Goal: Information Seeking & Learning: Learn about a topic

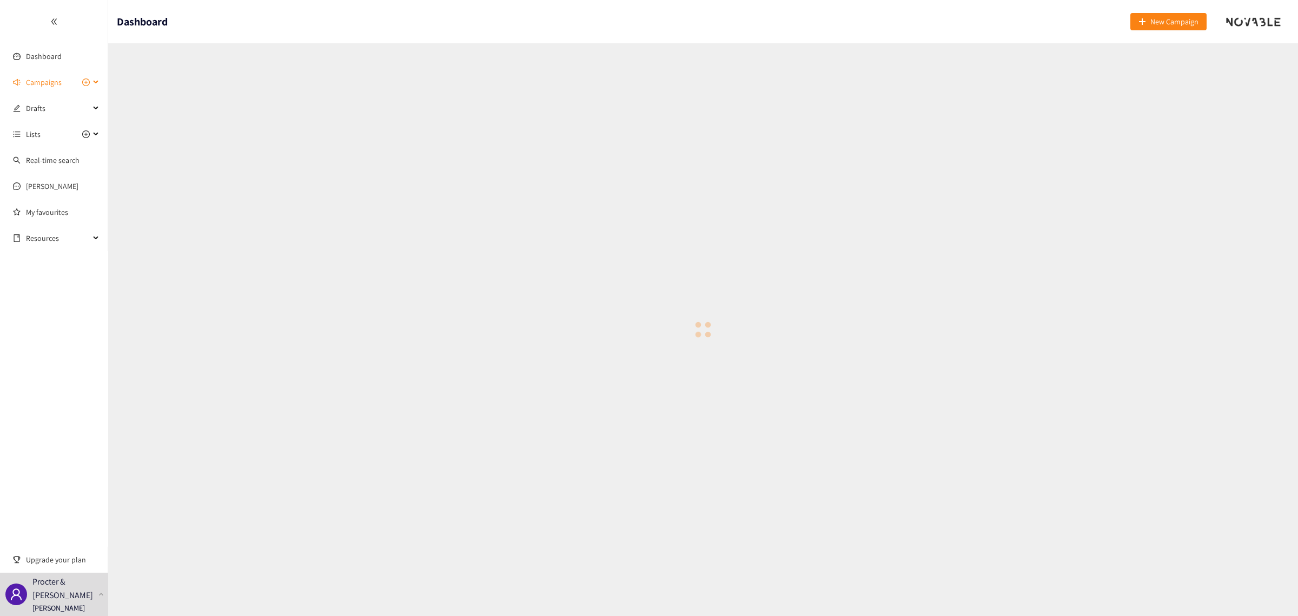
click at [52, 82] on span "Campaigns" at bounding box center [44, 82] width 36 height 22
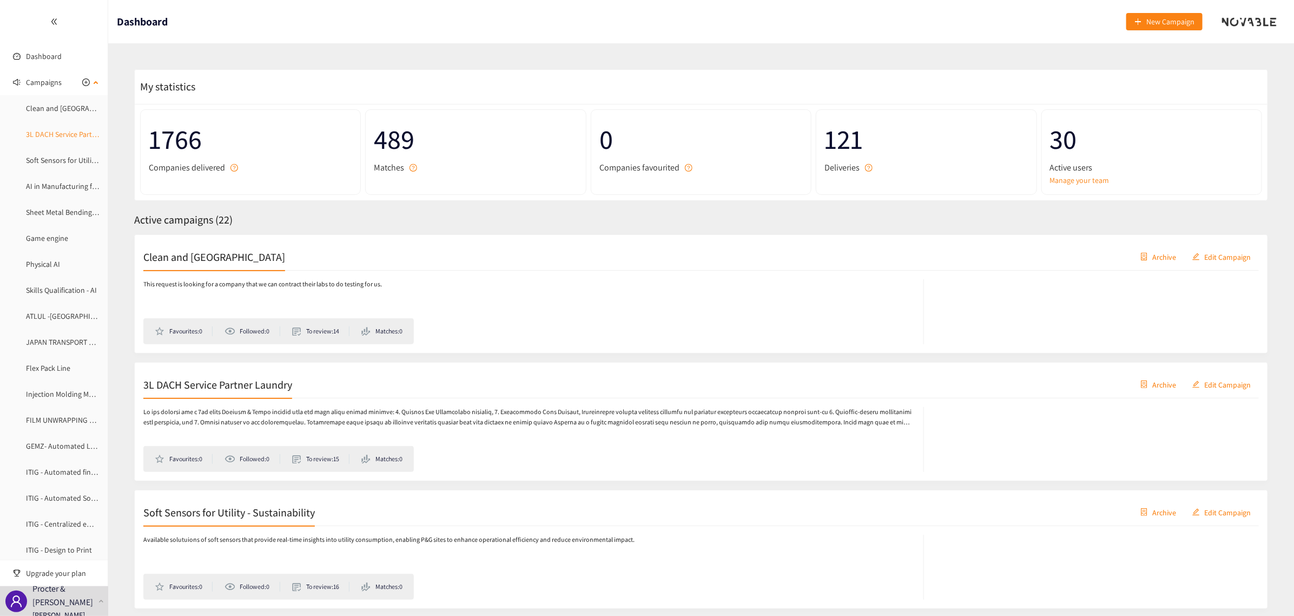
click at [65, 134] on link "3L DACH Service Partner Laundry" at bounding box center [78, 134] width 105 height 10
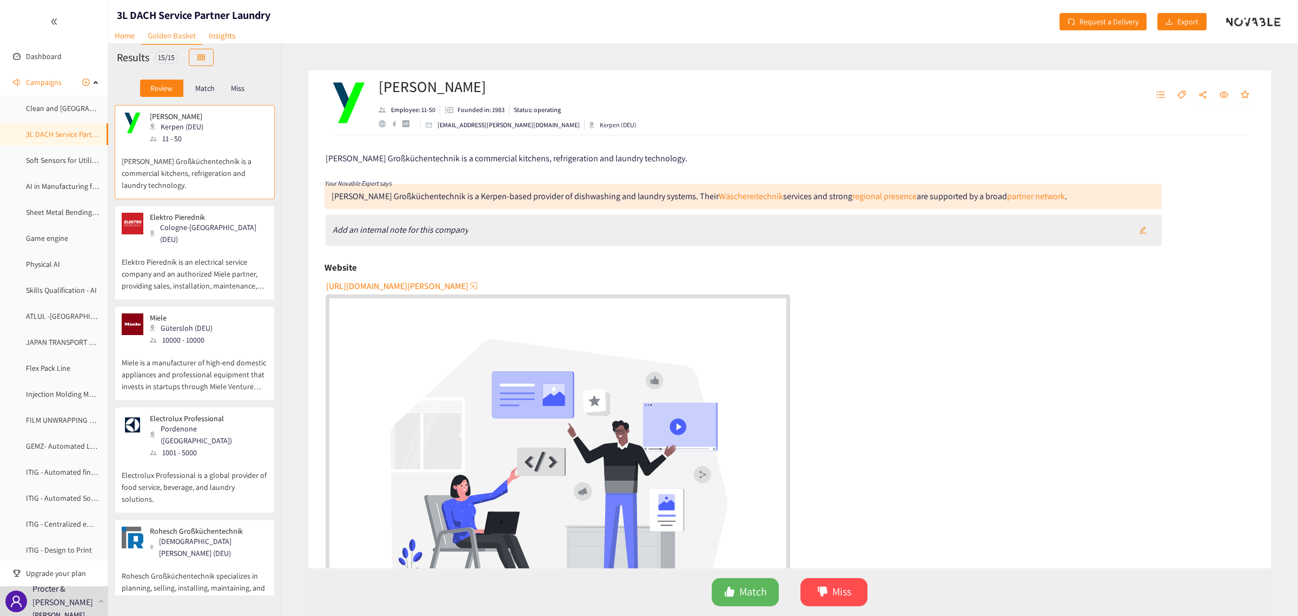
click at [182, 245] on p "Elektro Pierednik is an electrical service company and an authorized Miele part…" at bounding box center [195, 268] width 146 height 47
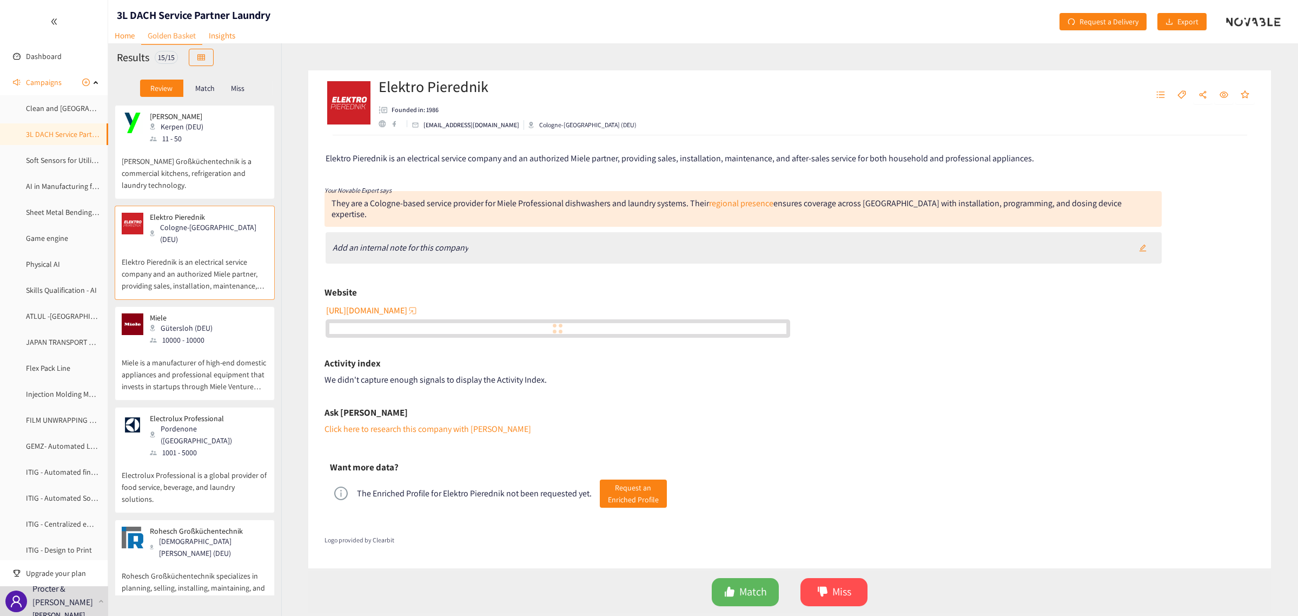
click at [177, 322] on div "Gütersloh (DEU)" at bounding box center [184, 328] width 69 height 12
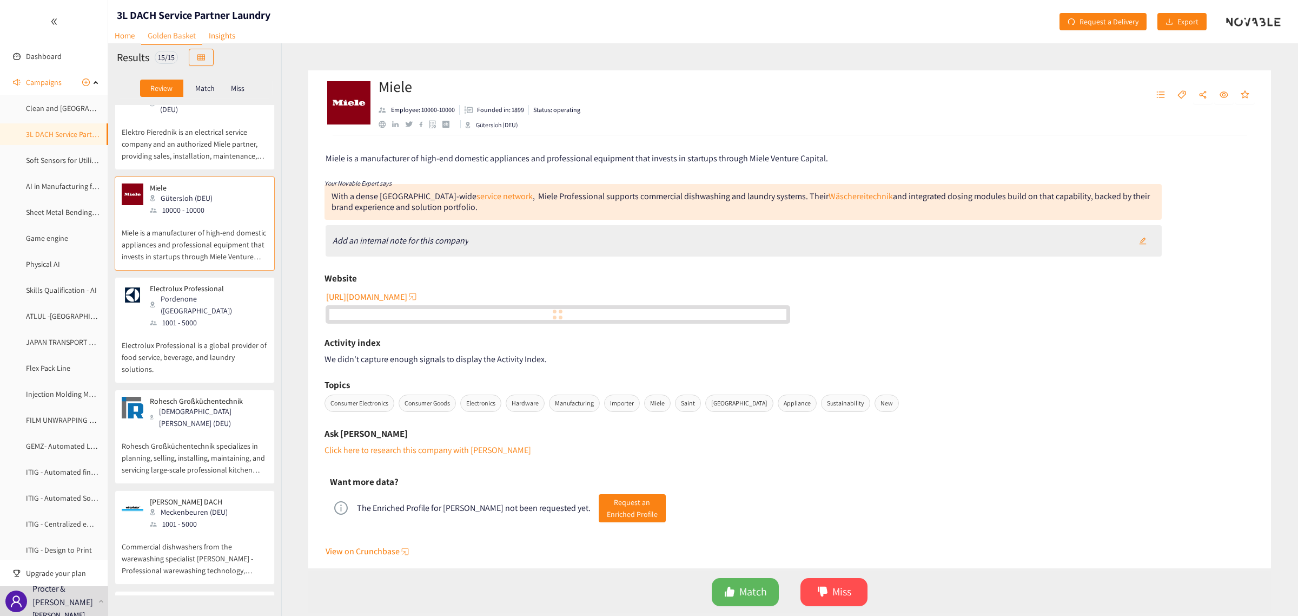
scroll to position [135, 0]
click at [177, 323] on p "Electrolux Professional is a global provider of food service, beverage, and lau…" at bounding box center [195, 346] width 146 height 47
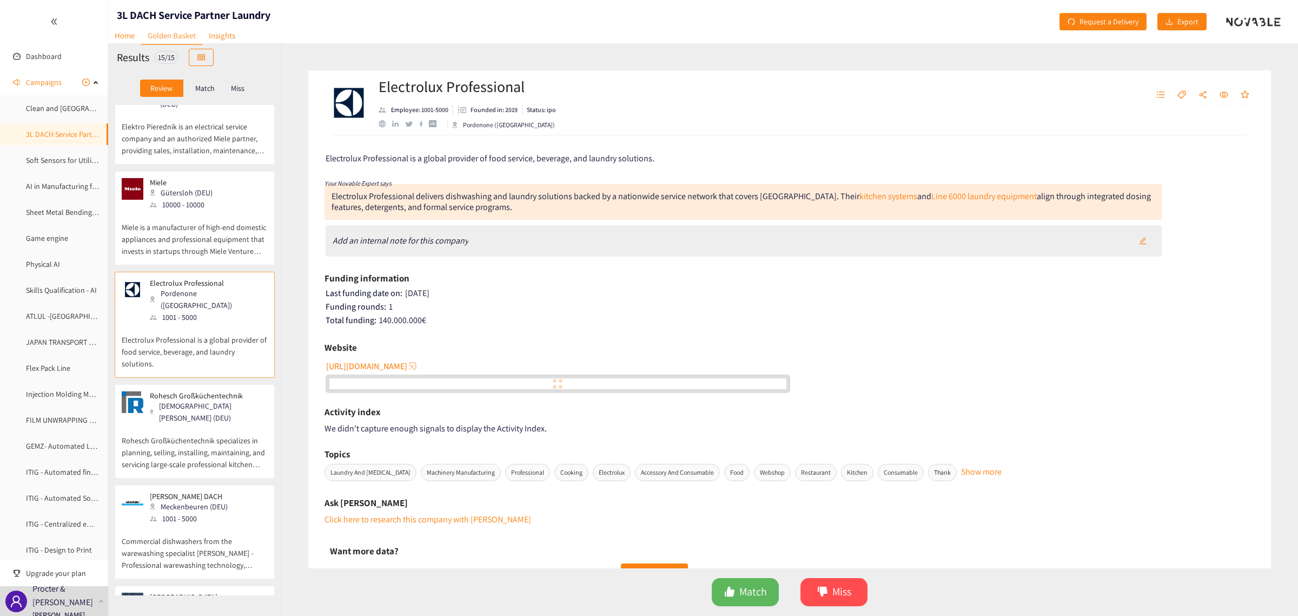
click at [167, 391] on p "Rohesch Großküchentechnik" at bounding box center [205, 395] width 110 height 9
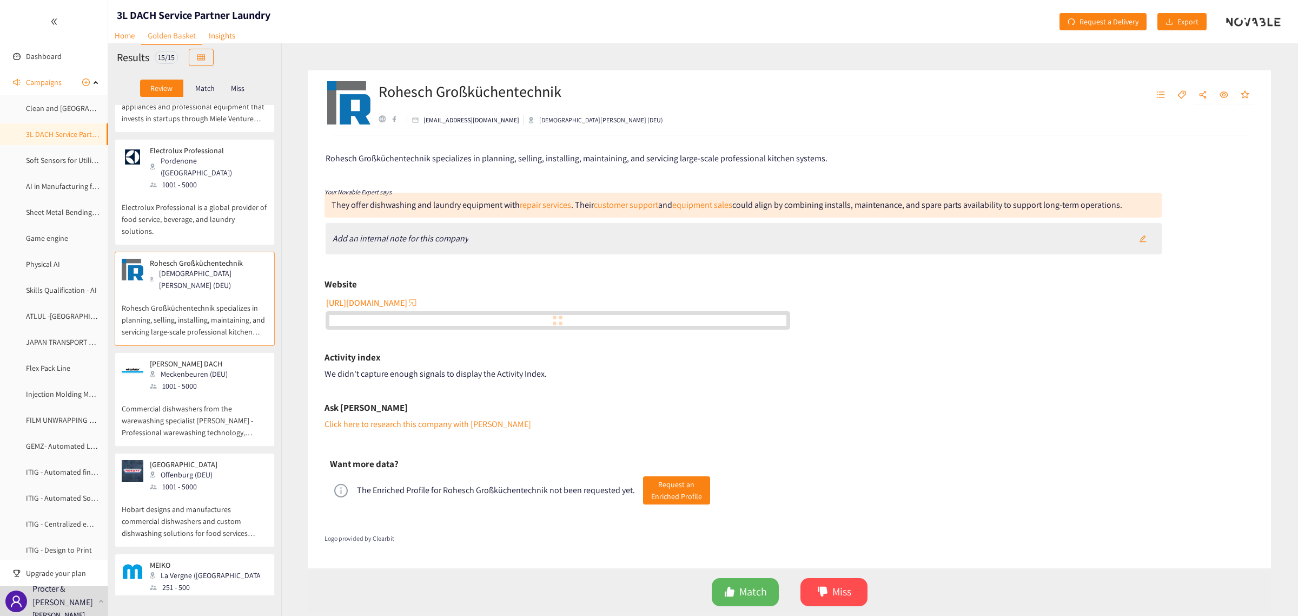
scroll to position [271, 0]
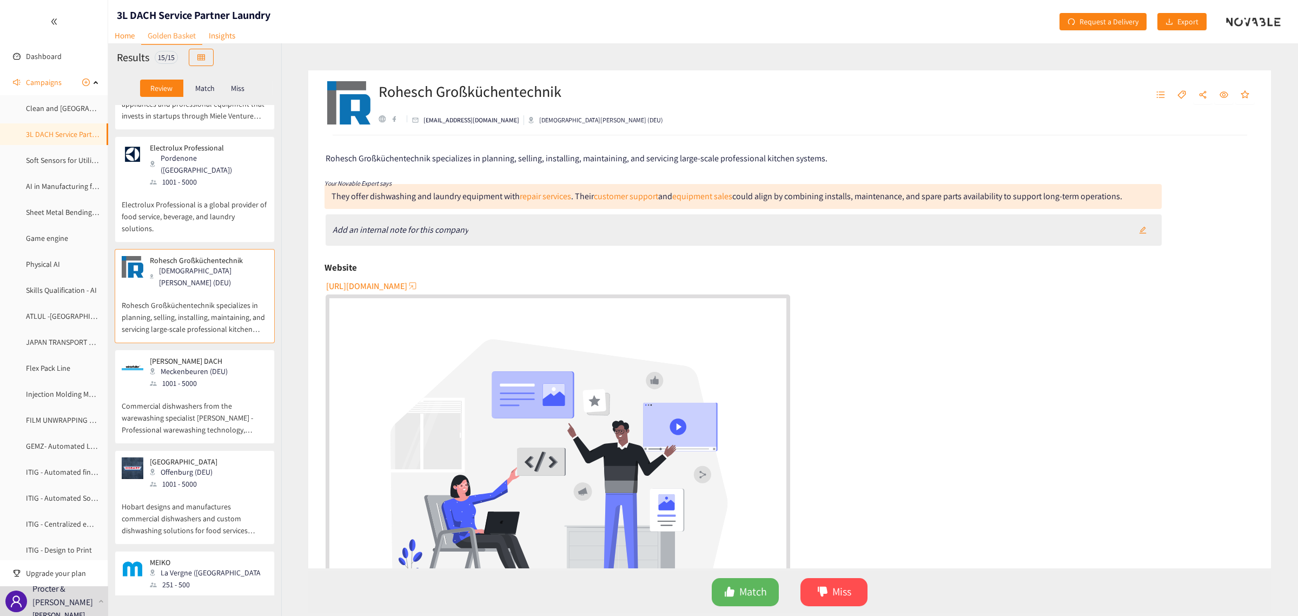
click at [167, 389] on p "Commercial dishwashers from the warewashing specialist [PERSON_NAME] - Professi…" at bounding box center [195, 412] width 146 height 47
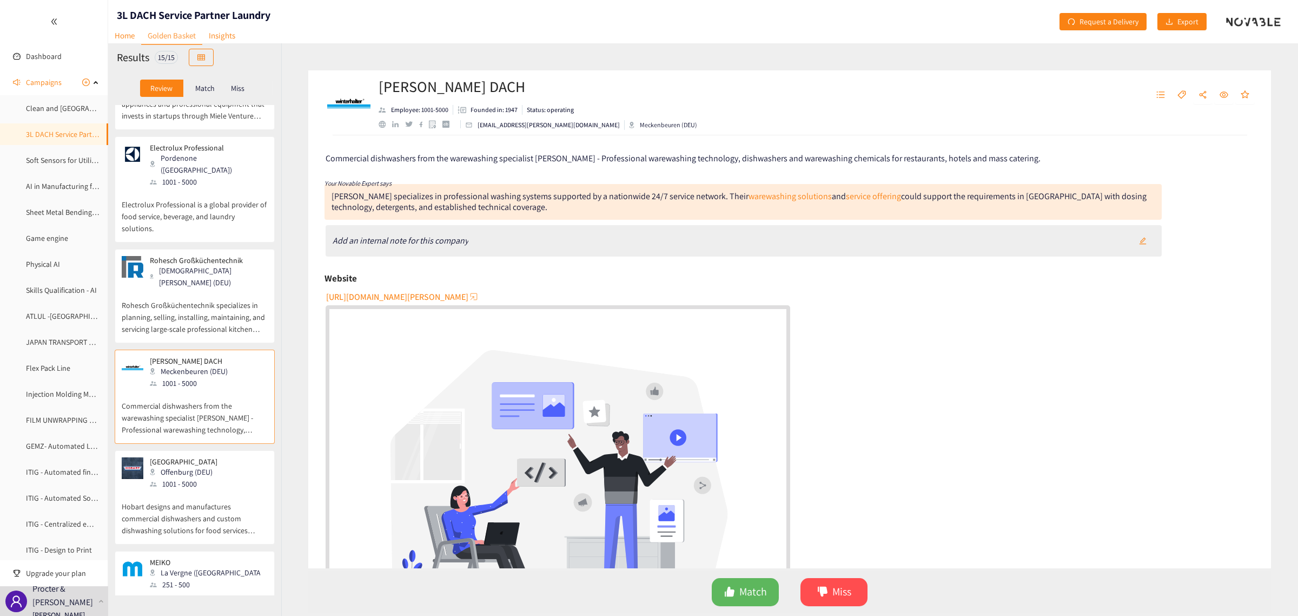
click at [166, 466] on div "Offenburg (DEU)" at bounding box center [187, 472] width 74 height 12
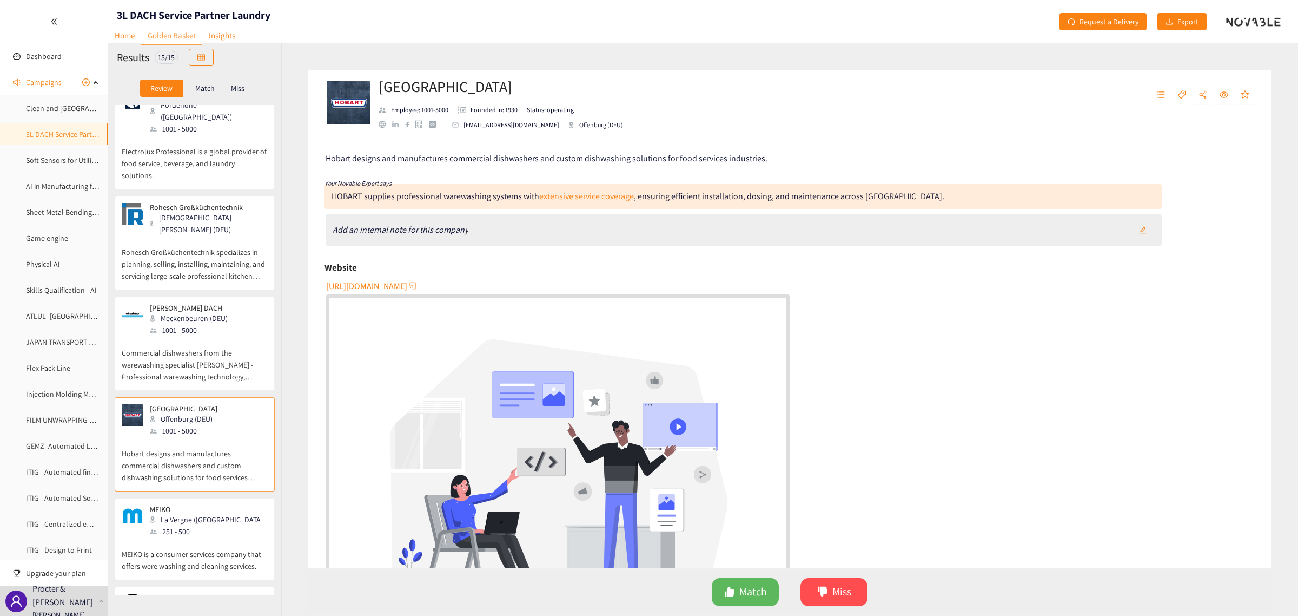
scroll to position [406, 0]
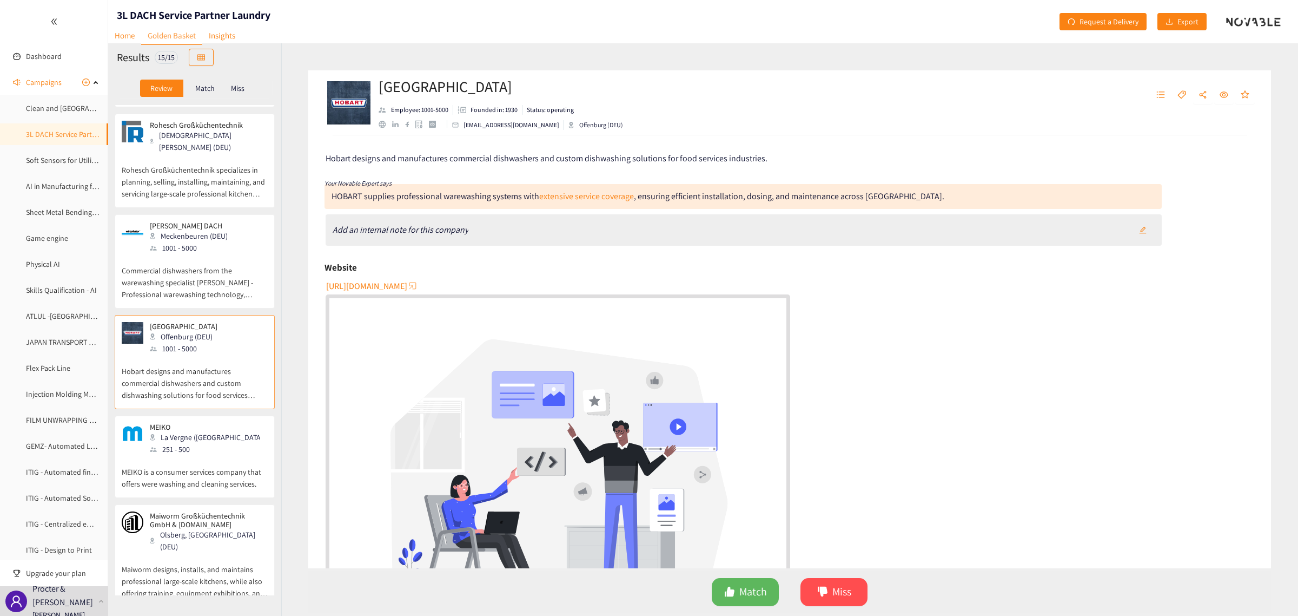
click at [168, 455] on p "MEIKO is a consumer services company that offers were washing and cleaning serv…" at bounding box center [195, 472] width 146 height 35
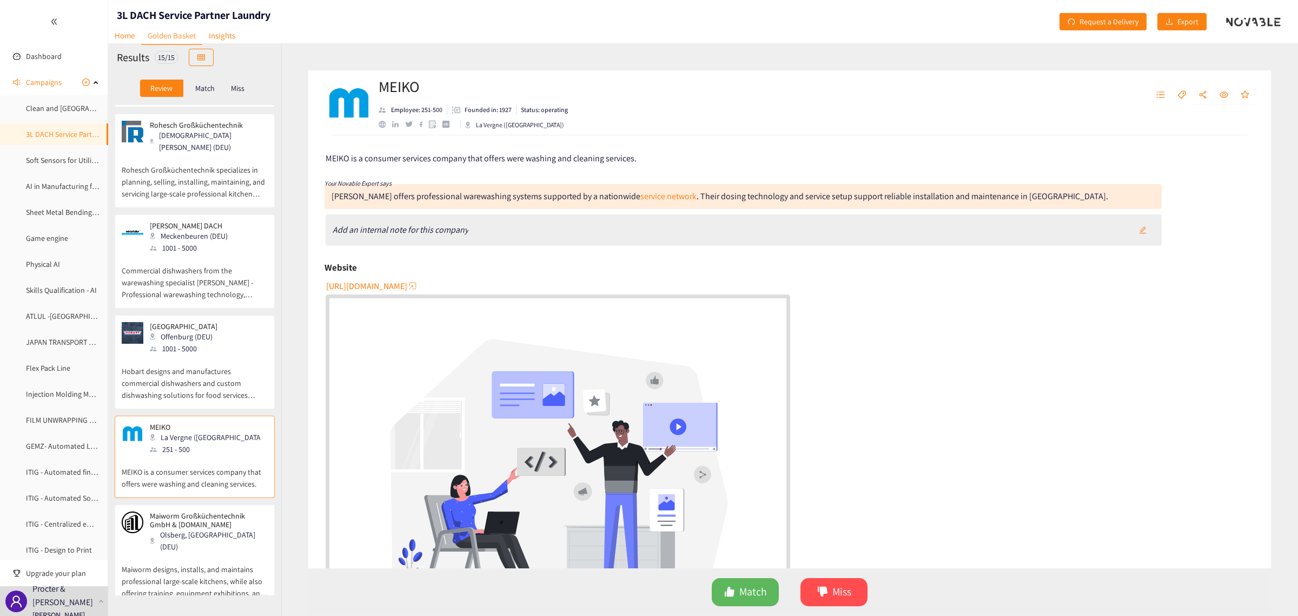
scroll to position [609, 0]
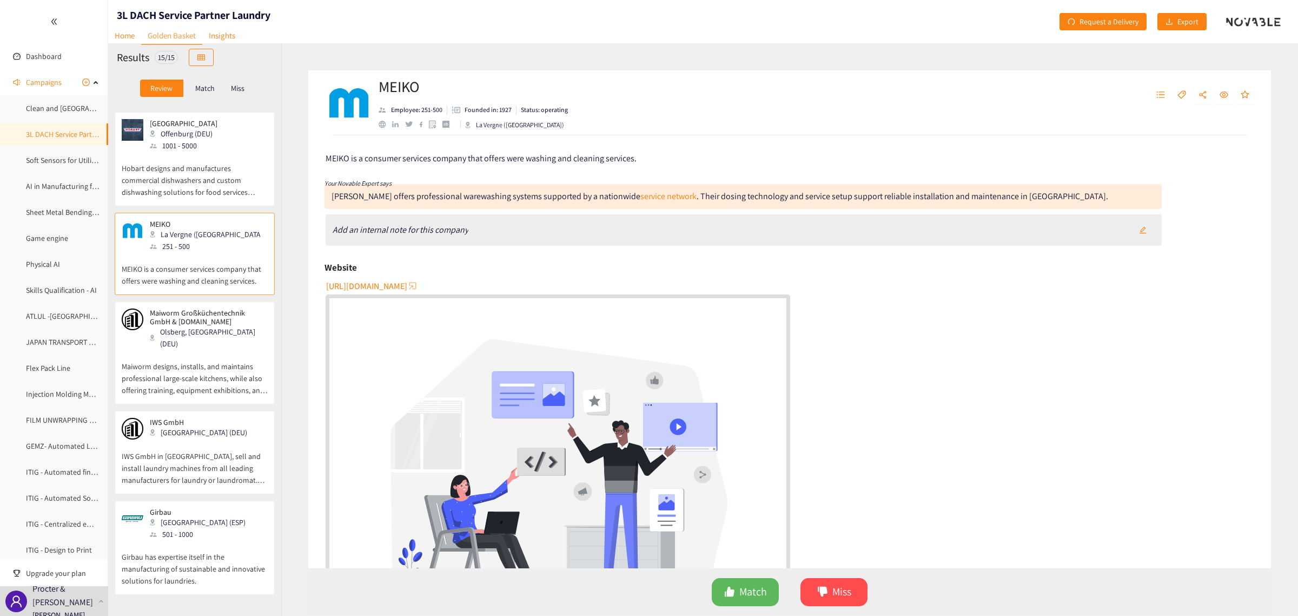
click at [182, 350] on p "Maiworm designs, installs, and maintains professional large-scale kitchens, whi…" at bounding box center [195, 373] width 146 height 47
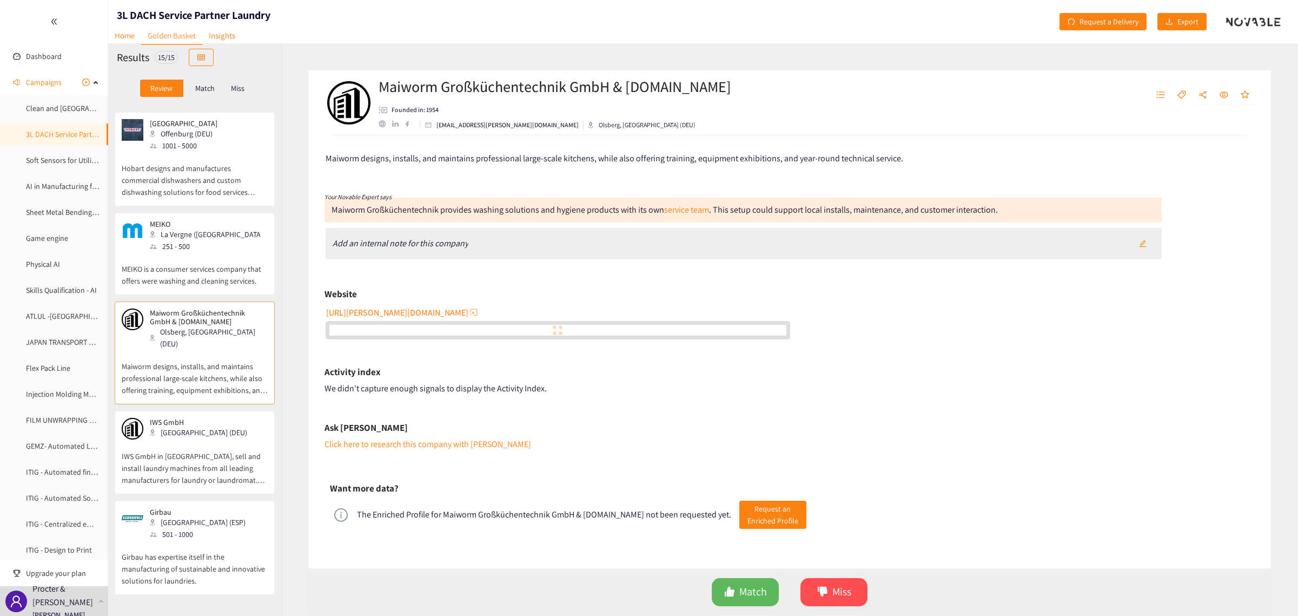
click at [228, 439] on p "IWS GmbH in [GEOGRAPHIC_DATA], sell and install laundry machines from all leadi…" at bounding box center [195, 462] width 146 height 47
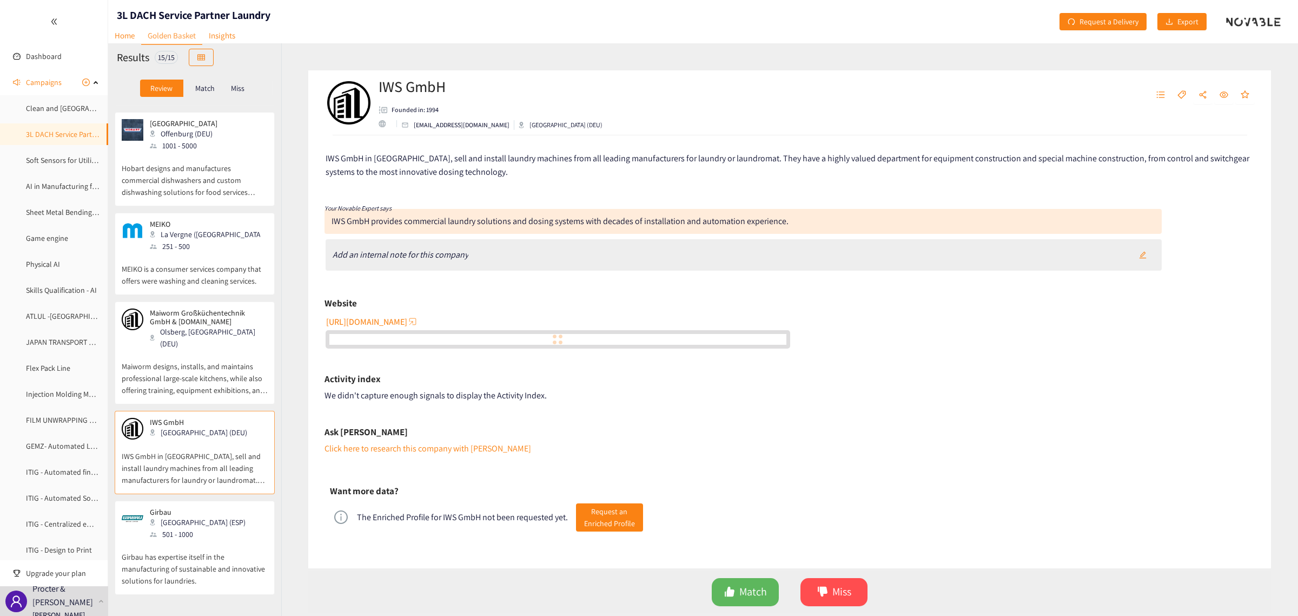
click at [196, 528] on div "501 - 1000" at bounding box center [201, 534] width 102 height 12
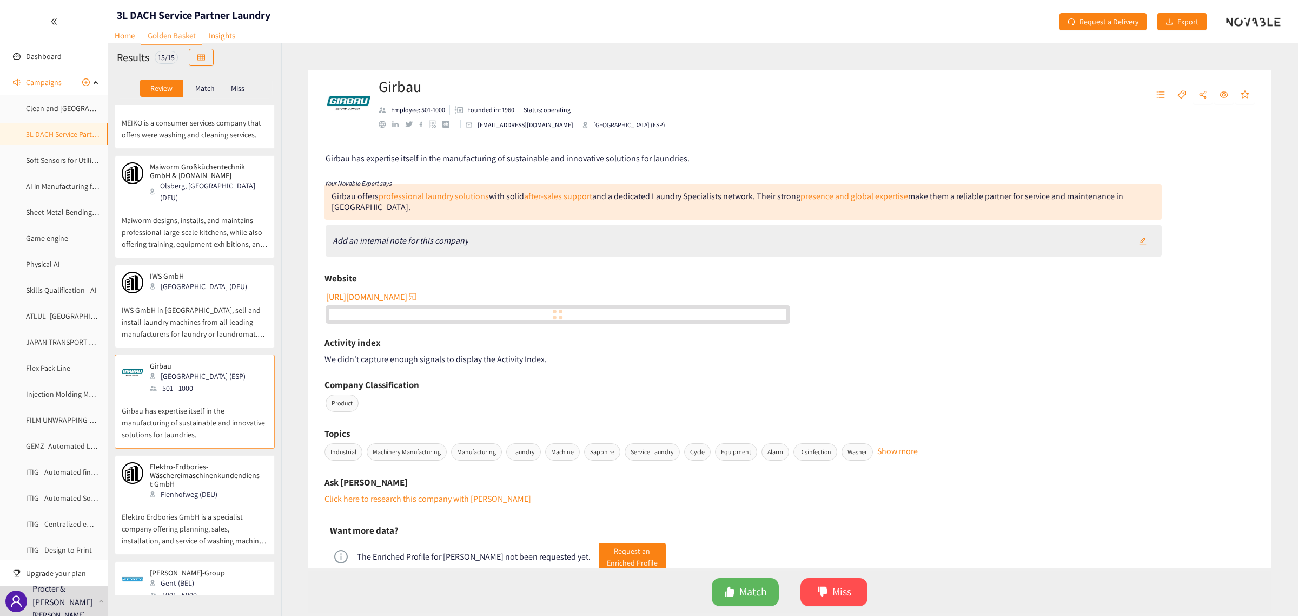
scroll to position [879, 0]
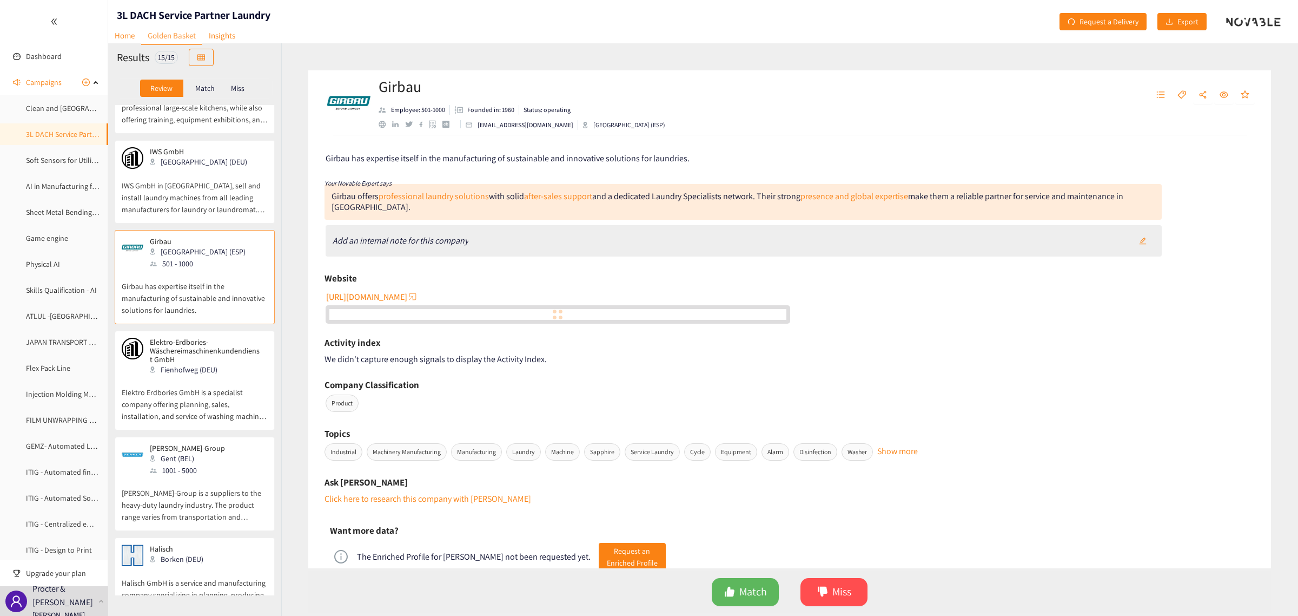
click at [161, 375] on p "Elektro Erdbories GmbH is a specialist company offering planning, sales, instal…" at bounding box center [195, 398] width 146 height 47
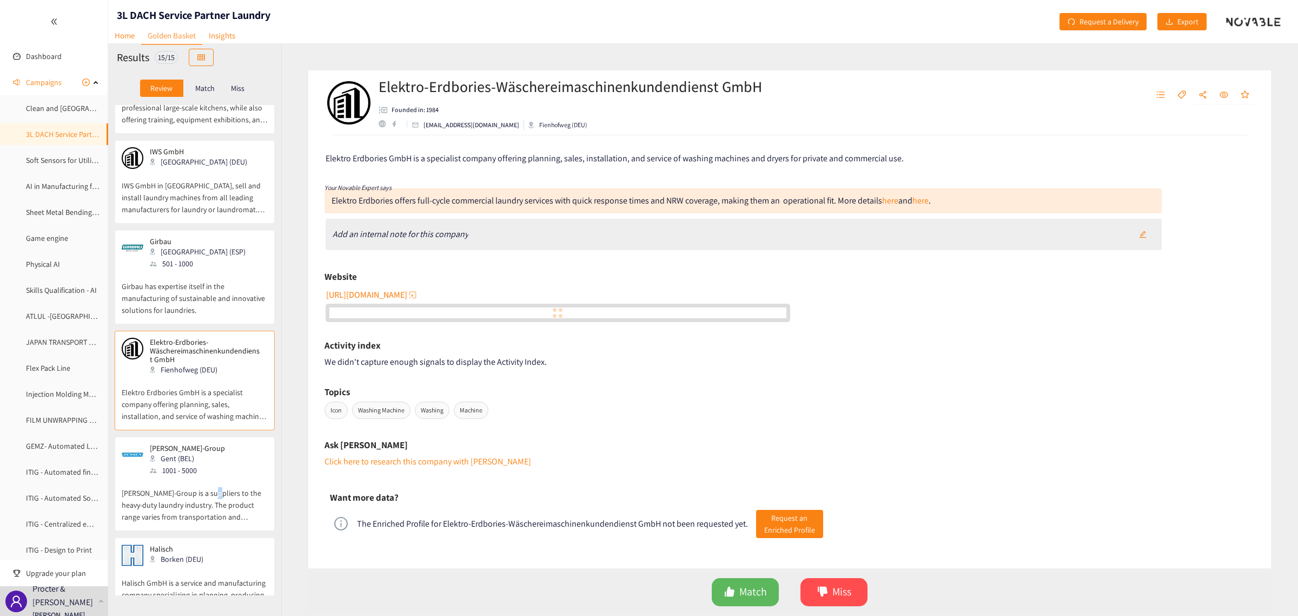
click at [210, 476] on p "[PERSON_NAME]-Group is a suppliers to the heavy-duty laundry industry. The prod…" at bounding box center [195, 499] width 146 height 47
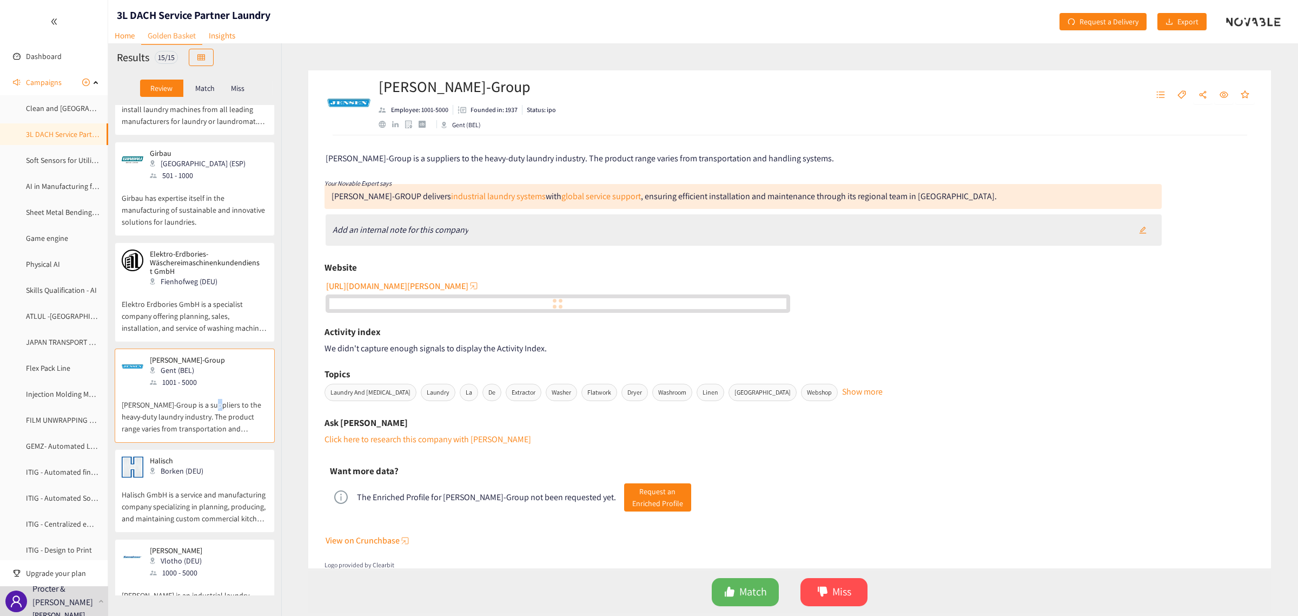
scroll to position [970, 0]
click at [210, 476] on p "Halisch GmbH is a service and manufacturing company specializing in planning, p…" at bounding box center [195, 499] width 146 height 47
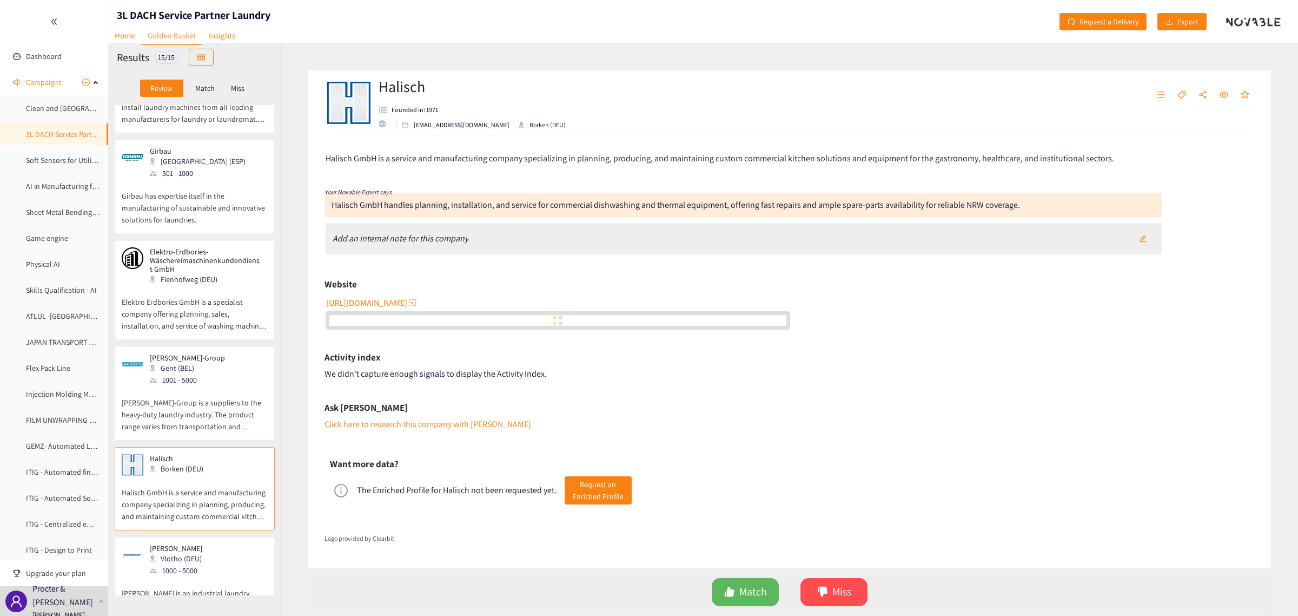
click at [177, 564] on div "1000 - 5000" at bounding box center [179, 570] width 59 height 12
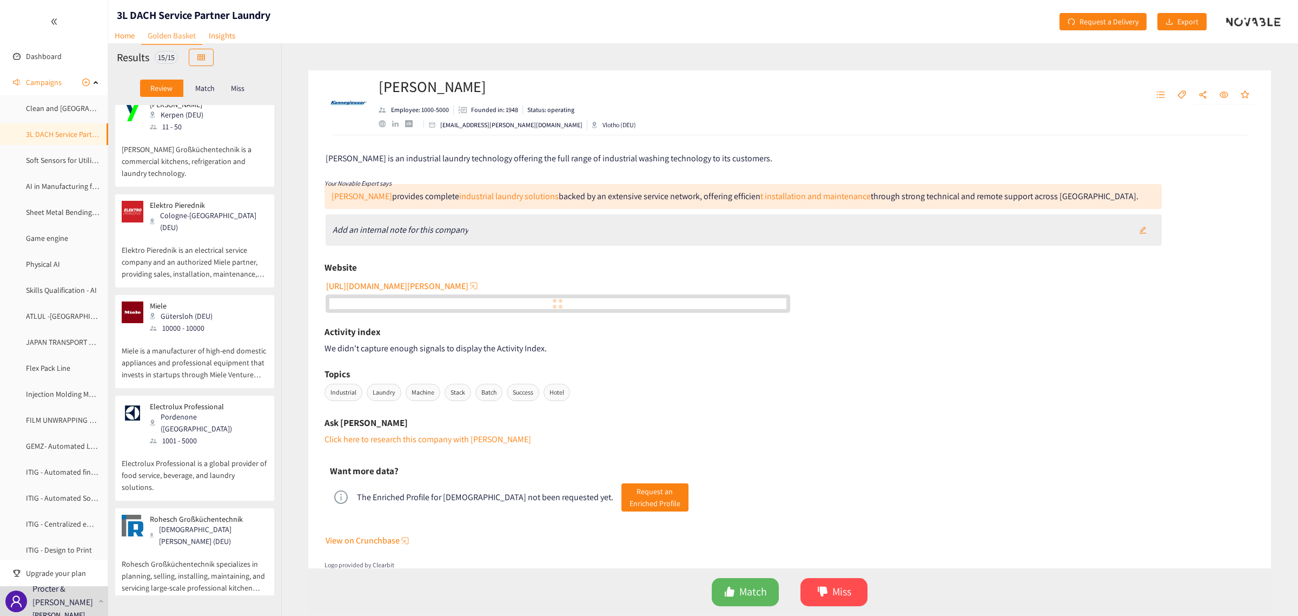
scroll to position [0, 0]
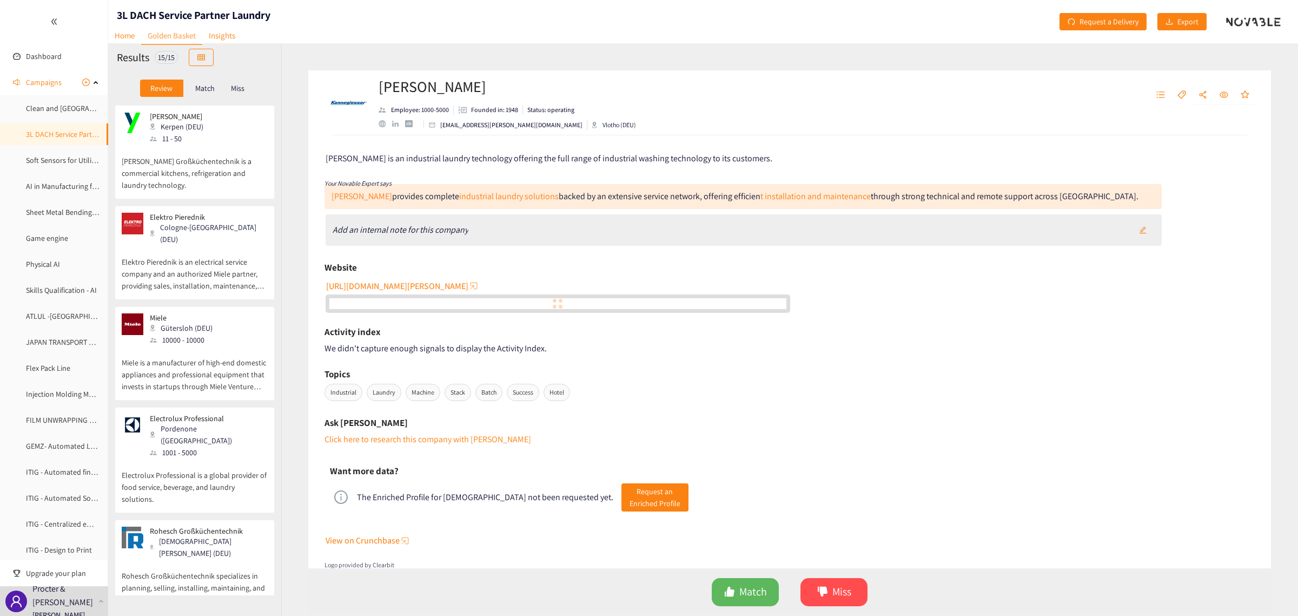
click at [210, 346] on p "Miele is a manufacturer of high-end domestic appliances and professional equipm…" at bounding box center [195, 369] width 146 height 47
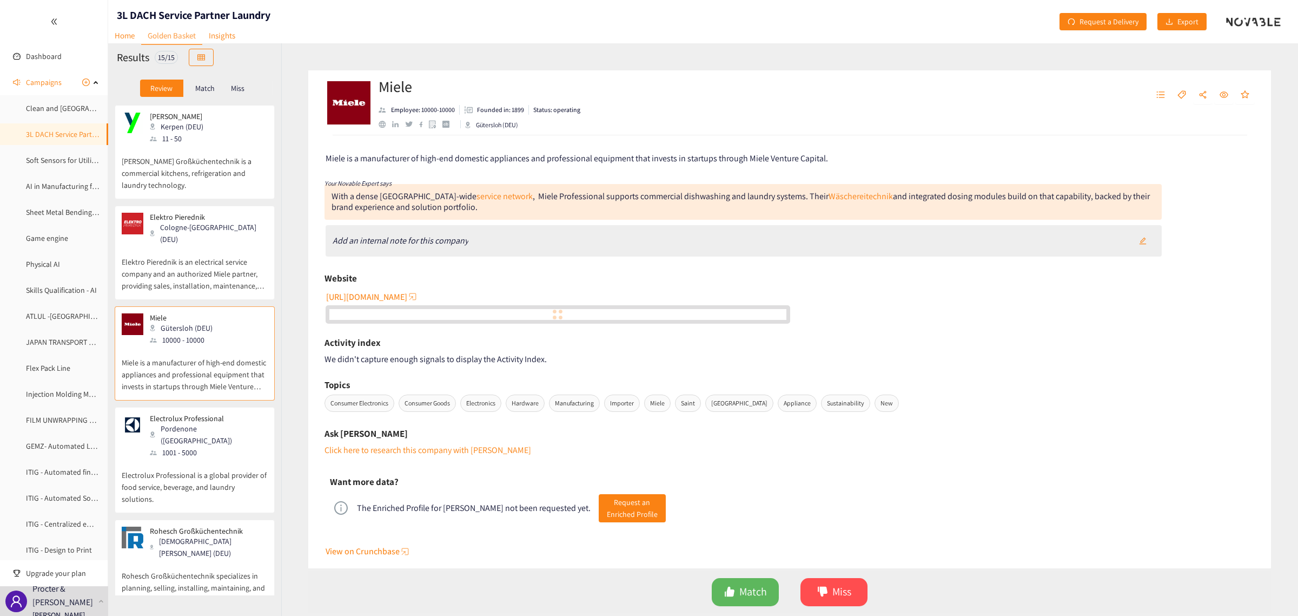
click at [208, 423] on div "Pordenone ([GEOGRAPHIC_DATA])" at bounding box center [208, 435] width 117 height 24
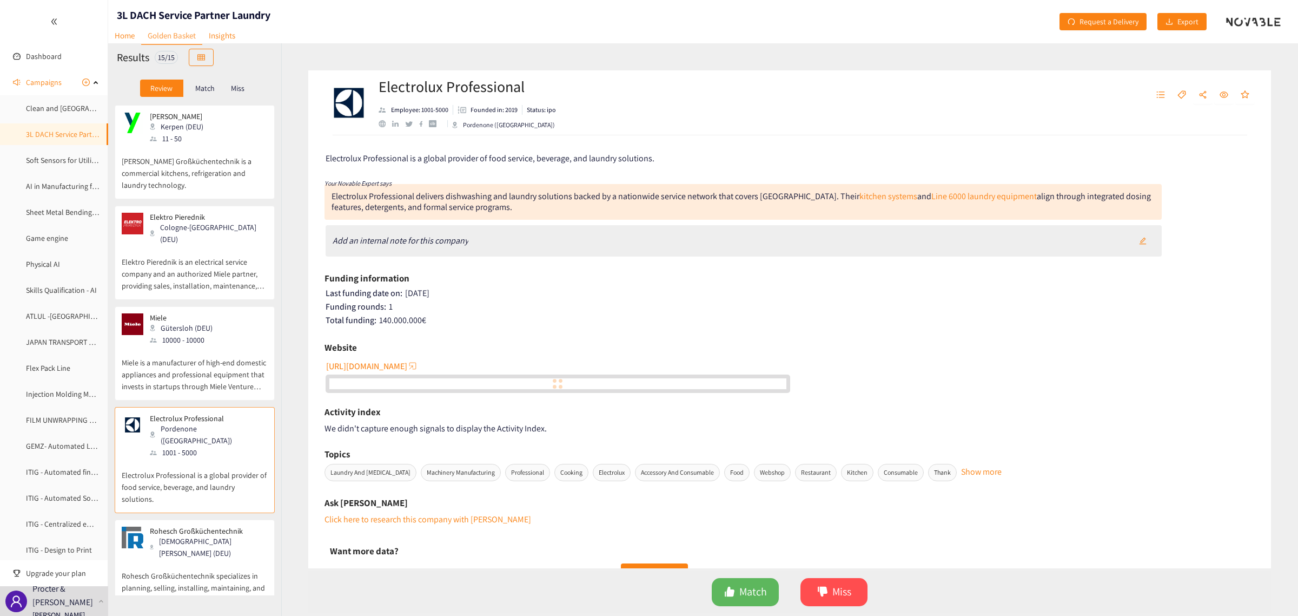
click at [195, 559] on p "Rohesch Großküchentechnik specializes in planning, selling, installing, maintai…" at bounding box center [195, 582] width 146 height 47
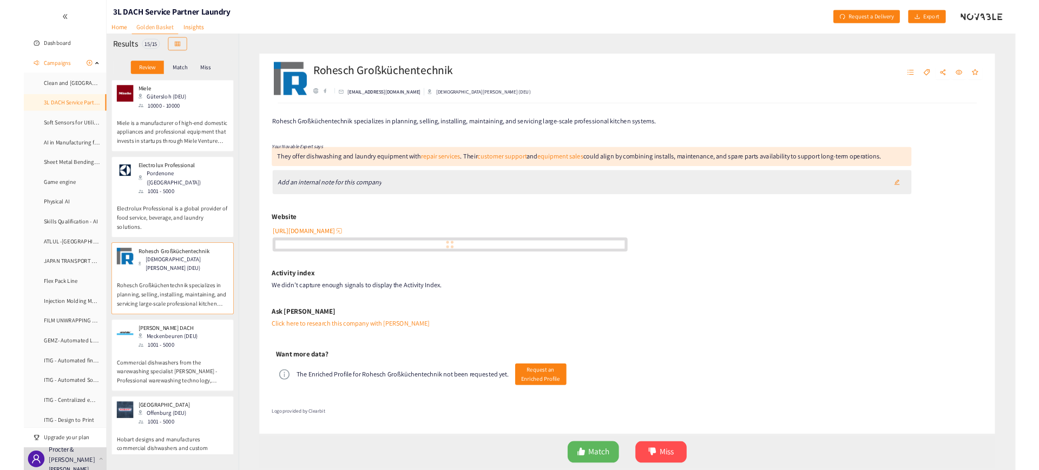
scroll to position [203, 0]
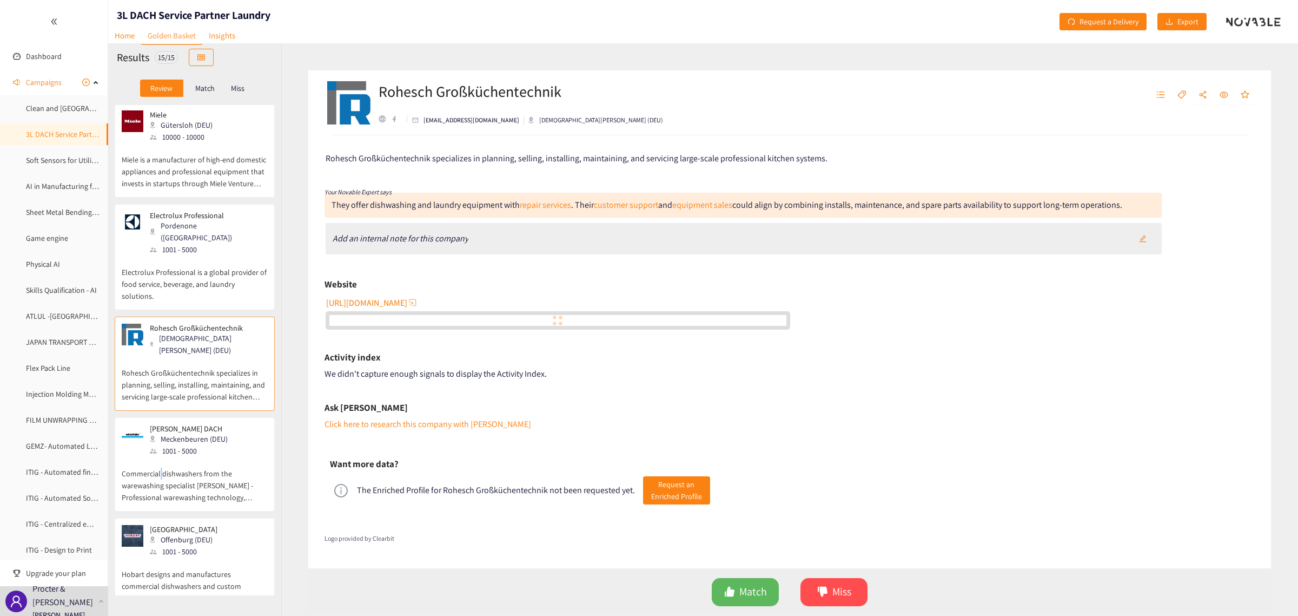
click at [161, 457] on p "Commercial dishwashers from the warewashing specialist [PERSON_NAME] - Professi…" at bounding box center [195, 480] width 146 height 47
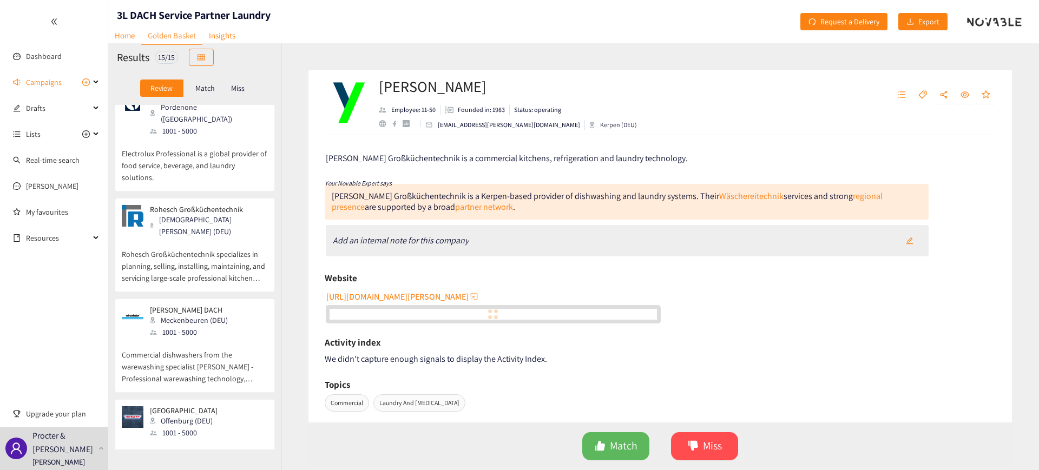
scroll to position [338, 0]
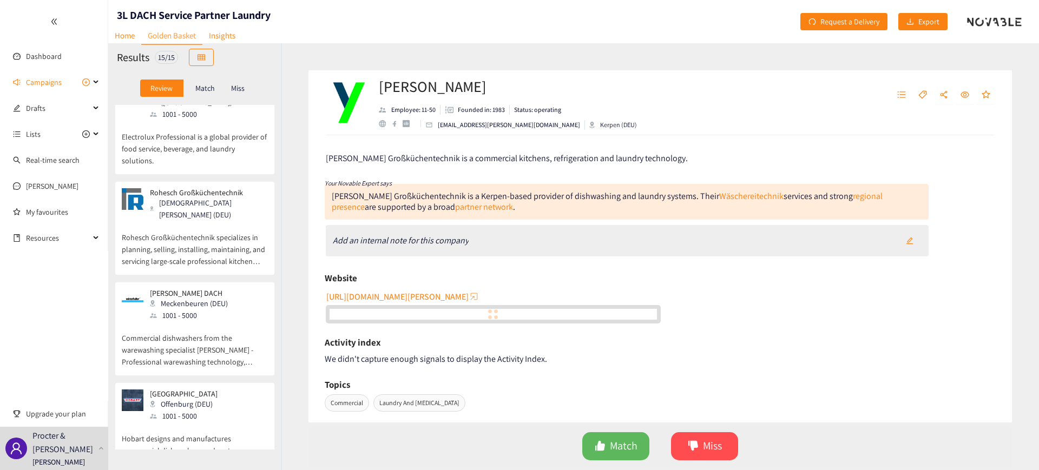
click at [161, 321] on p "Commercial dishwashers from the warewashing specialist [PERSON_NAME] - Professi…" at bounding box center [195, 344] width 146 height 47
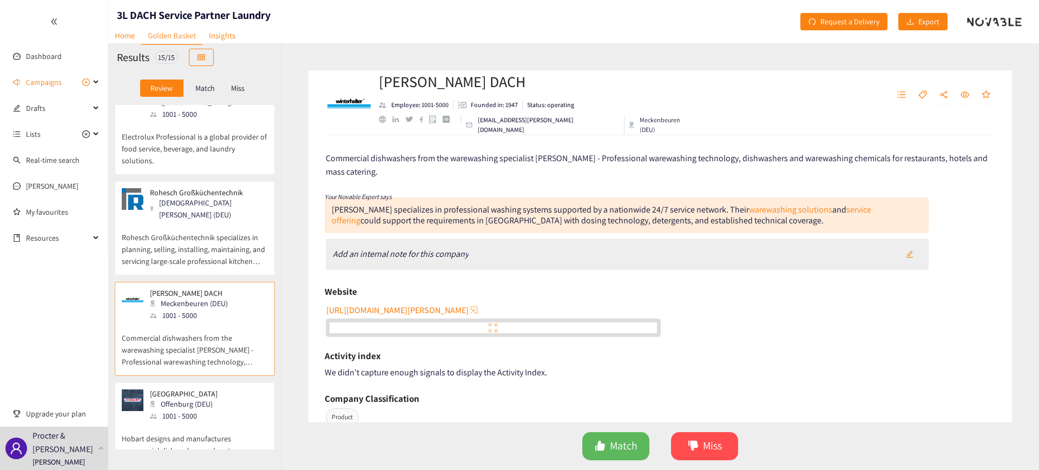
click at [386, 312] on span "[URL][DOMAIN_NAME][PERSON_NAME]" at bounding box center [397, 311] width 142 height 14
click at [217, 390] on div "[PERSON_NAME] (DEU) 1001 - 5000" at bounding box center [195, 406] width 146 height 32
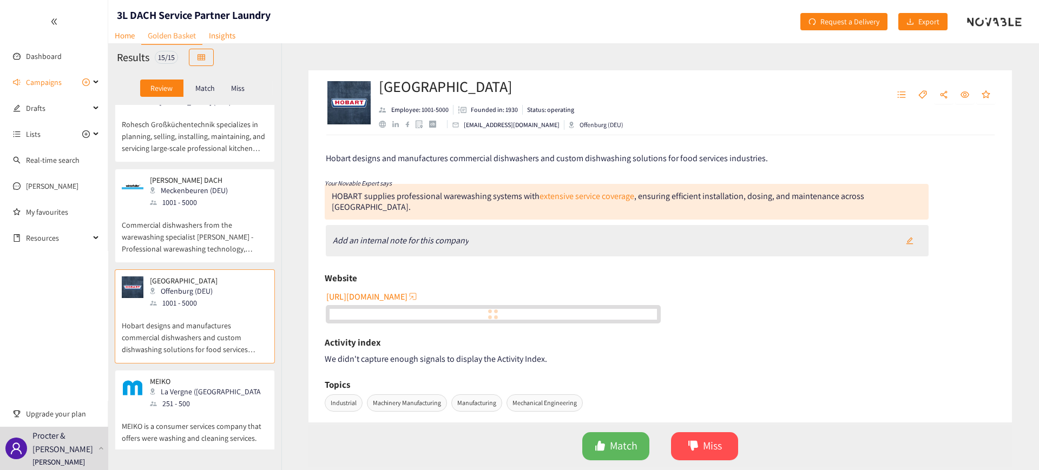
scroll to position [473, 0]
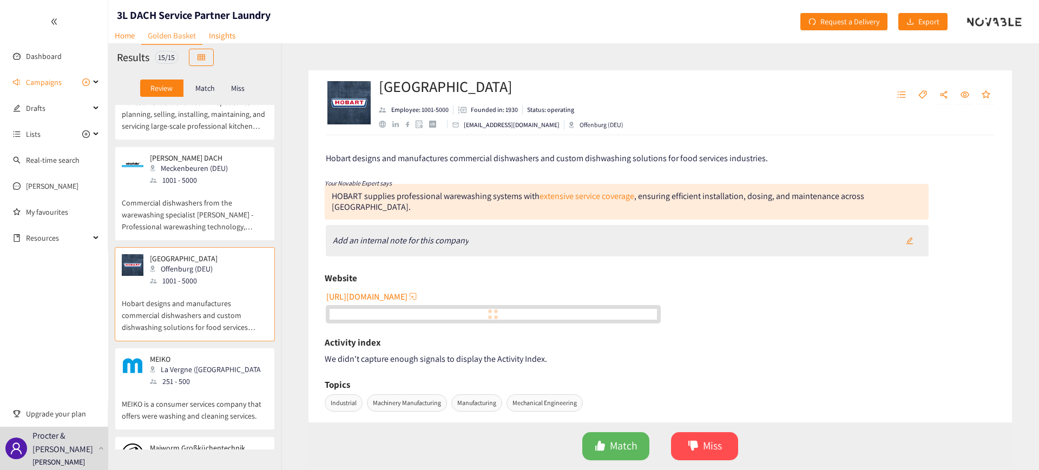
click at [217, 387] on p "MEIKO is a consumer services company that offers were washing and cleaning serv…" at bounding box center [195, 404] width 146 height 35
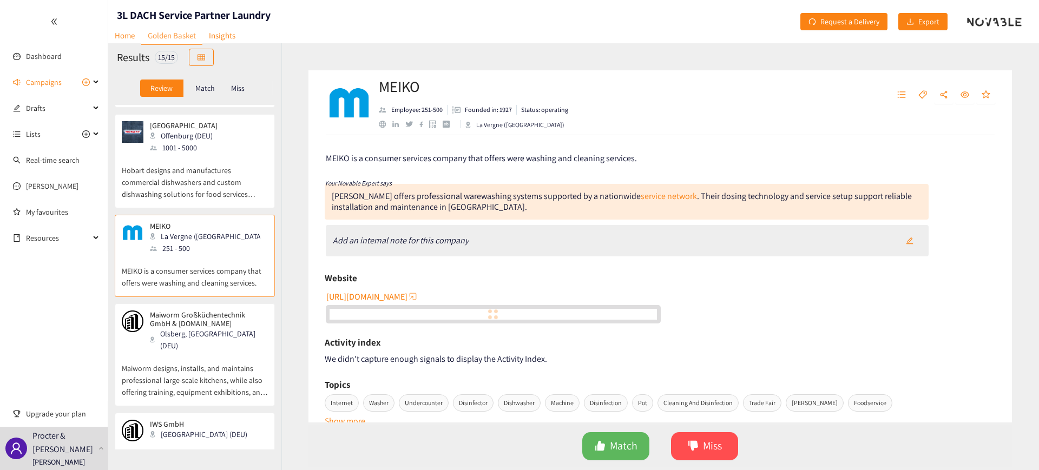
scroll to position [609, 0]
click at [215, 350] on p "Maiworm designs, installs, and maintains professional large-scale kitchens, whi…" at bounding box center [195, 373] width 146 height 47
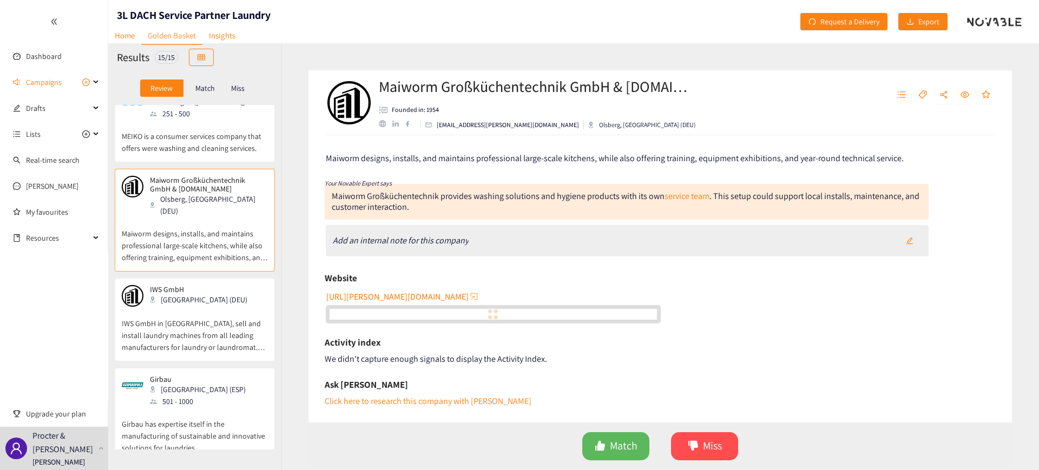
scroll to position [744, 0]
click at [205, 304] on p "IWS GmbH in [GEOGRAPHIC_DATA], sell and install laundry machines from all leadi…" at bounding box center [195, 327] width 146 height 47
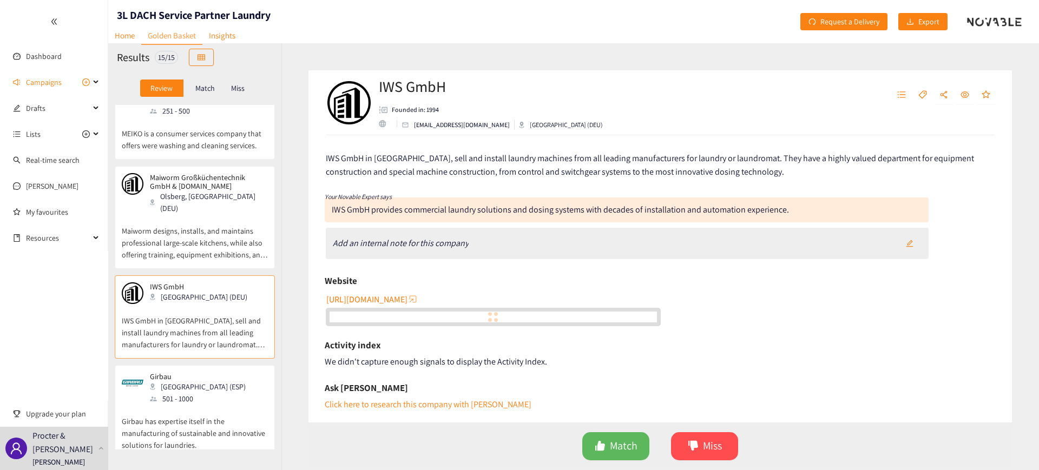
click at [196, 372] on p "Girbau" at bounding box center [198, 376] width 96 height 9
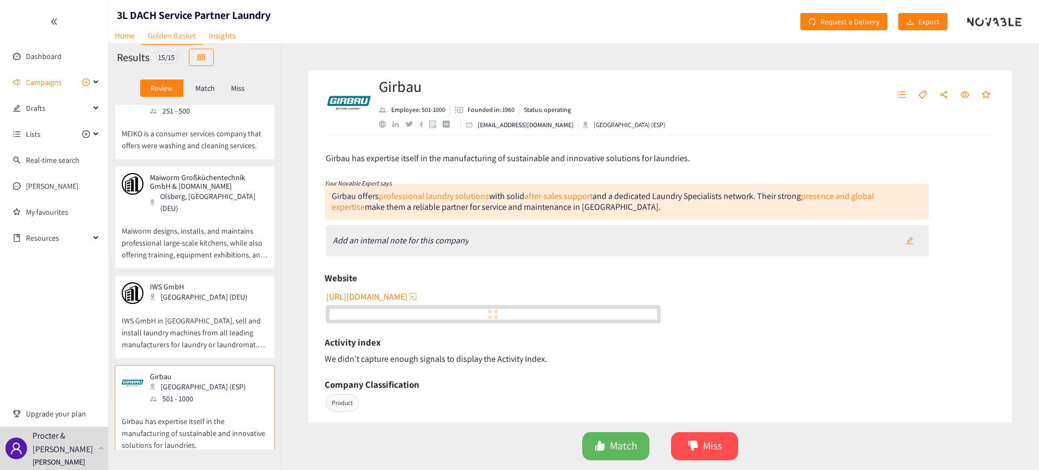
scroll to position [812, 0]
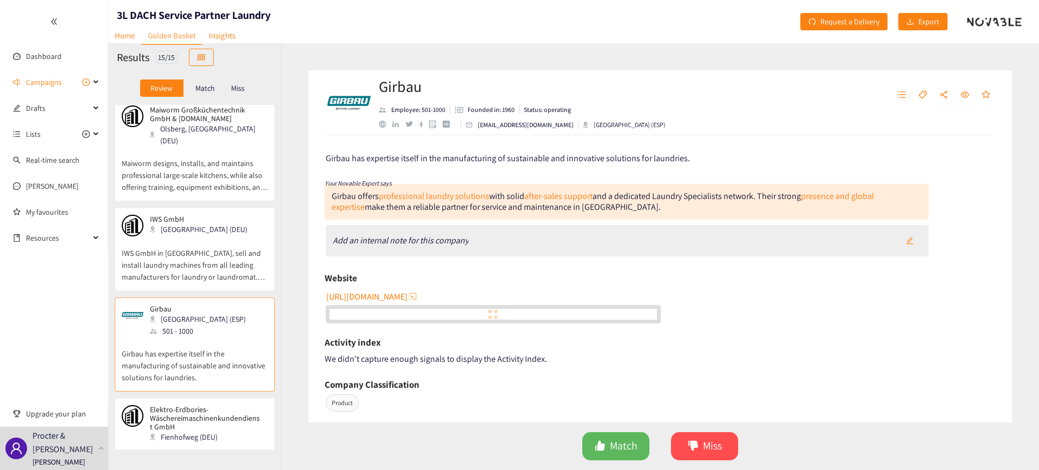
click at [181, 405] on p "Elektro-Erdbories-Wäschereimaschinenkundendienst GmbH" at bounding box center [205, 418] width 110 height 26
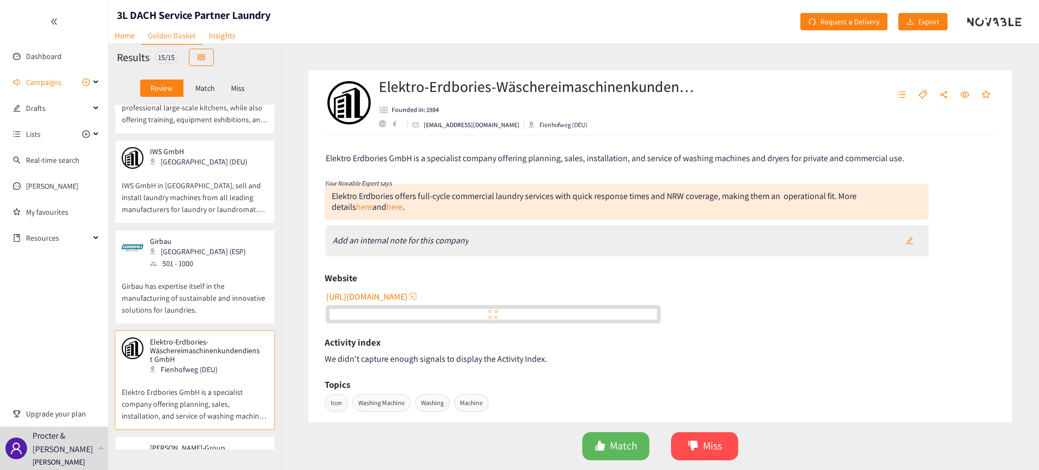
scroll to position [1014, 0]
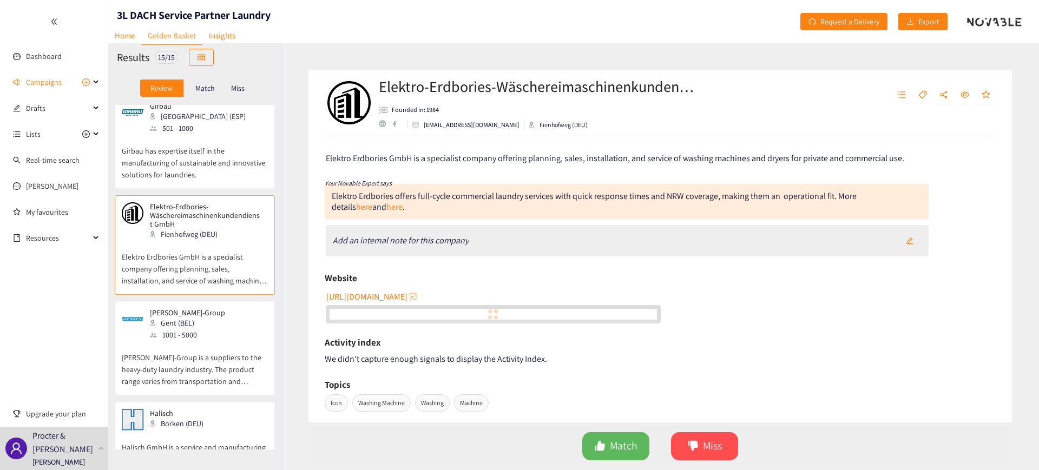
click at [184, 341] on p "[PERSON_NAME]-Group is a suppliers to the heavy-duty laundry industry. The prod…" at bounding box center [195, 364] width 146 height 47
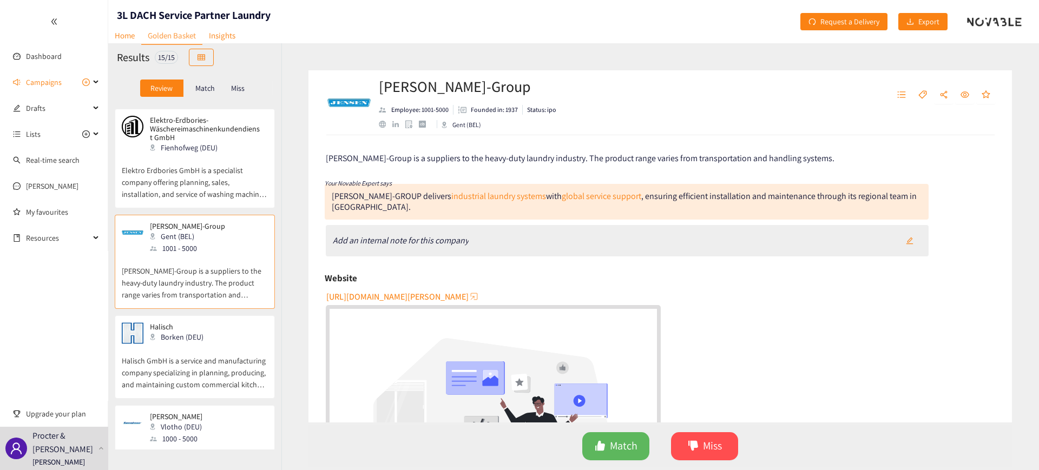
scroll to position [1112, 0]
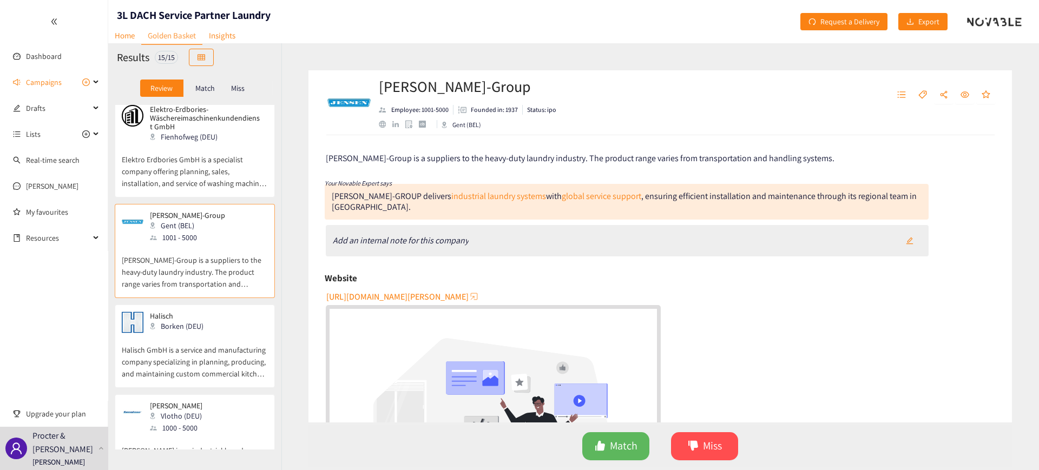
click at [157, 333] on p "Halisch GmbH is a service and manufacturing company specializing in planning, p…" at bounding box center [195, 356] width 146 height 47
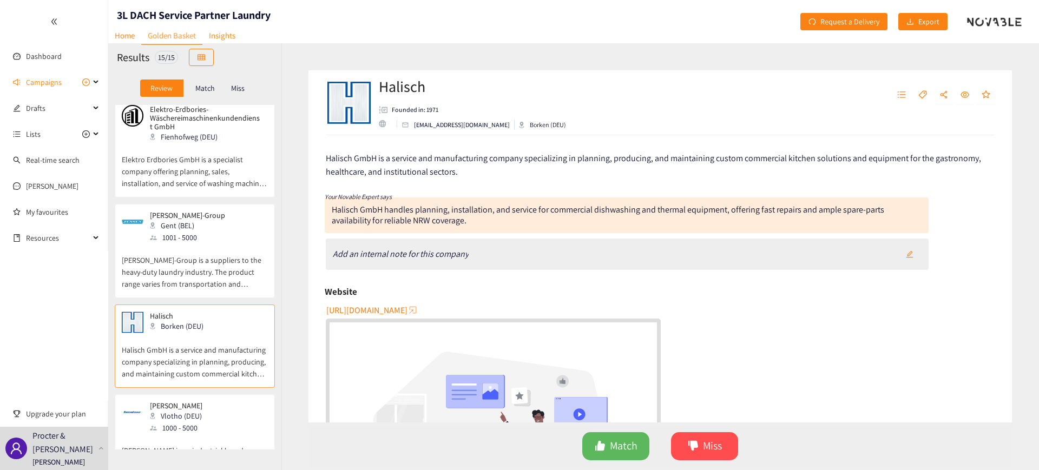
click at [153, 422] on div "1000 - 5000" at bounding box center [179, 428] width 59 height 12
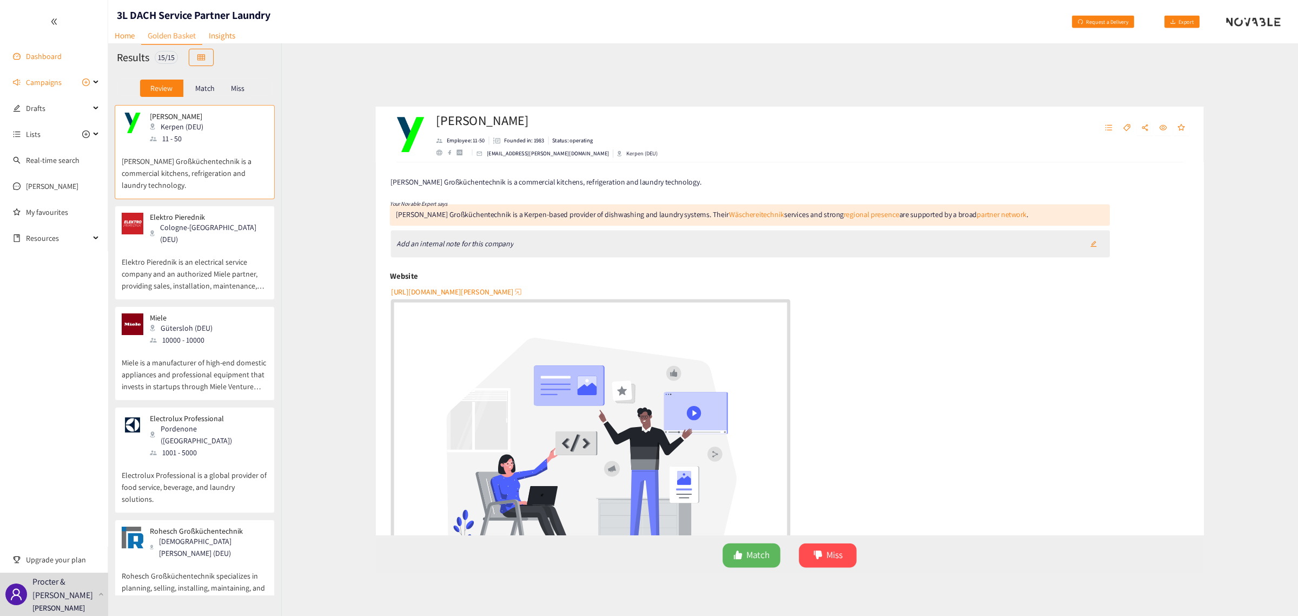
click at [49, 58] on link "Dashboard" at bounding box center [44, 56] width 36 height 10
